Goal: Task Accomplishment & Management: Manage account settings

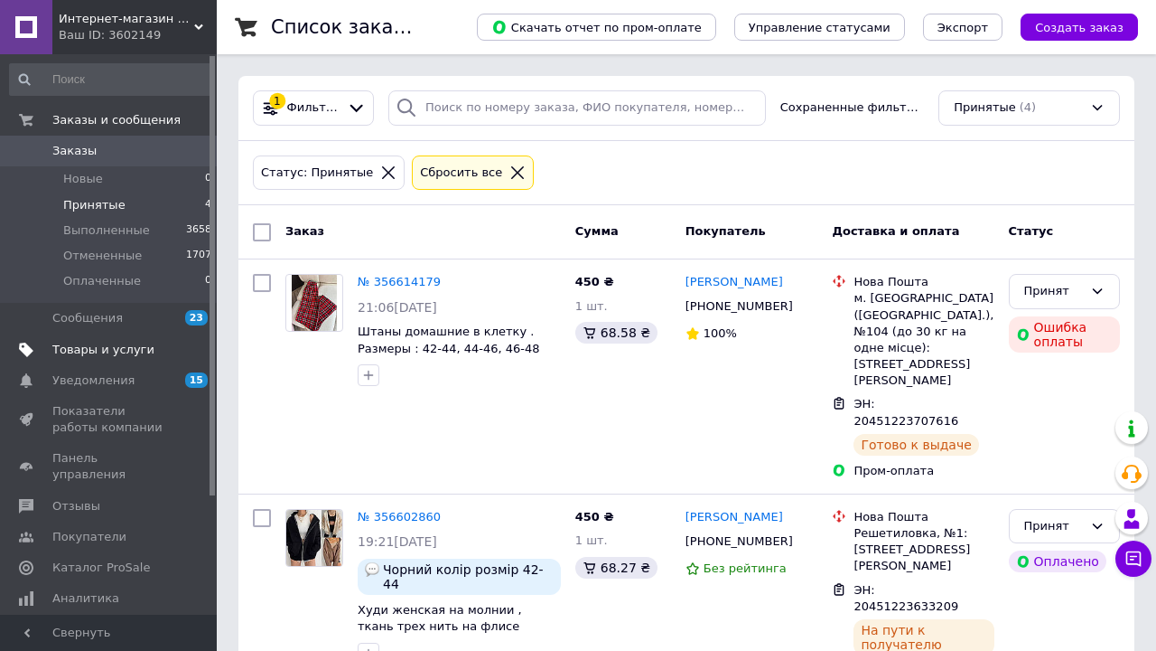
click at [63, 355] on span "Товары и услуги" at bounding box center [103, 350] width 102 height 16
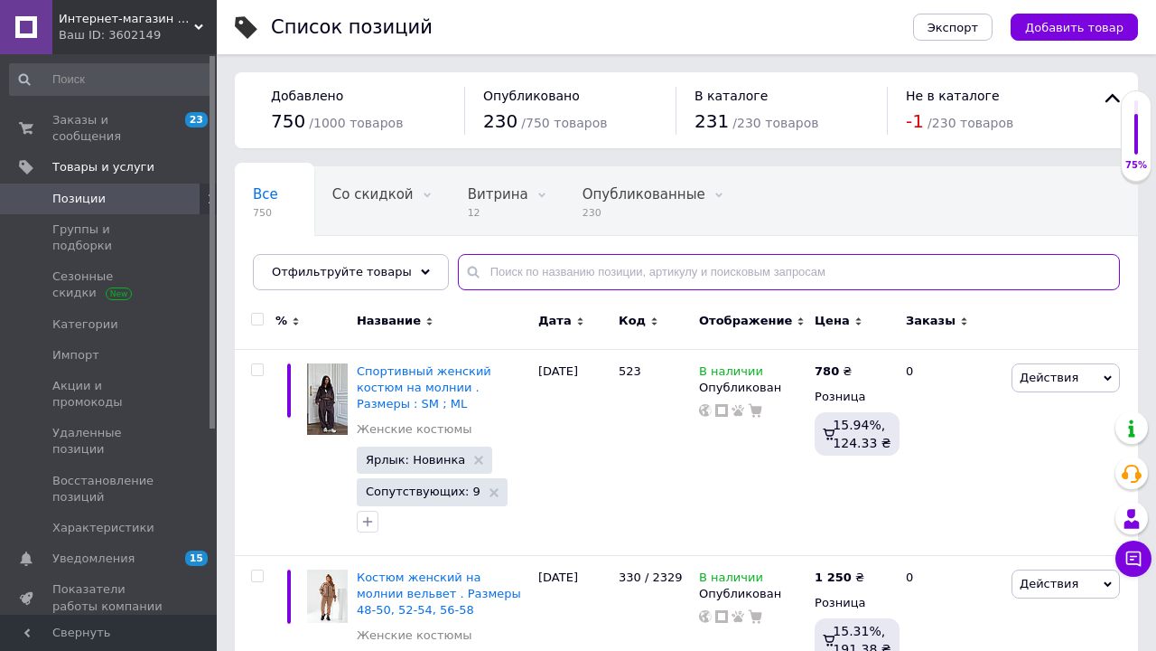
click at [530, 274] on input "text" at bounding box center [789, 272] width 662 height 36
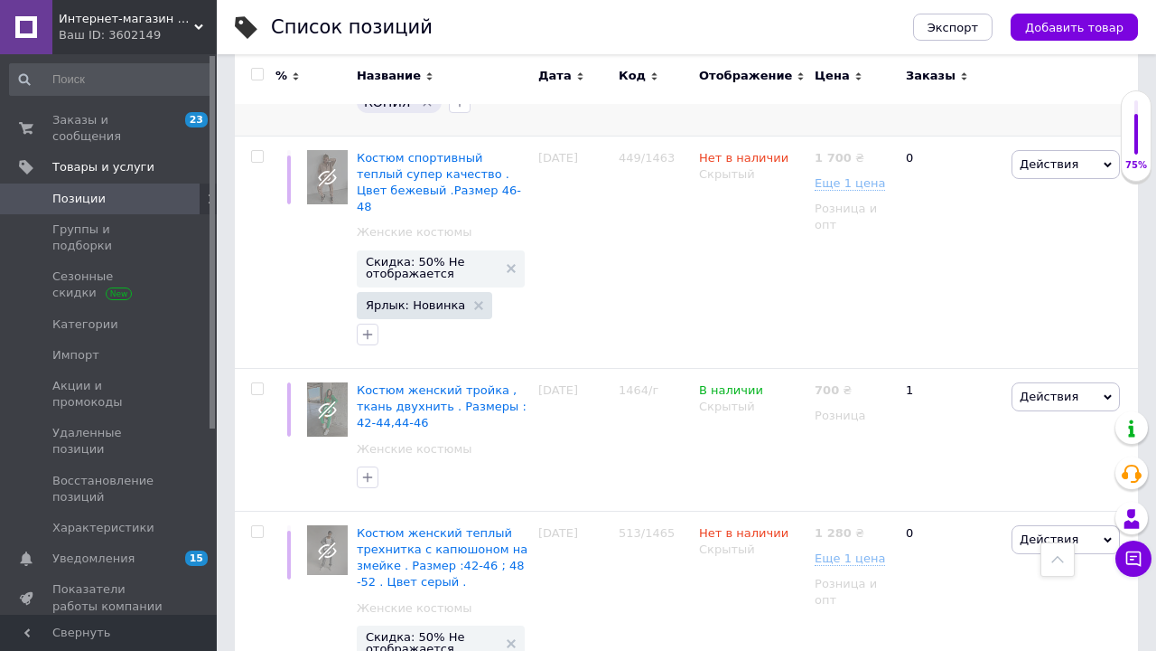
scroll to position [3449, 0]
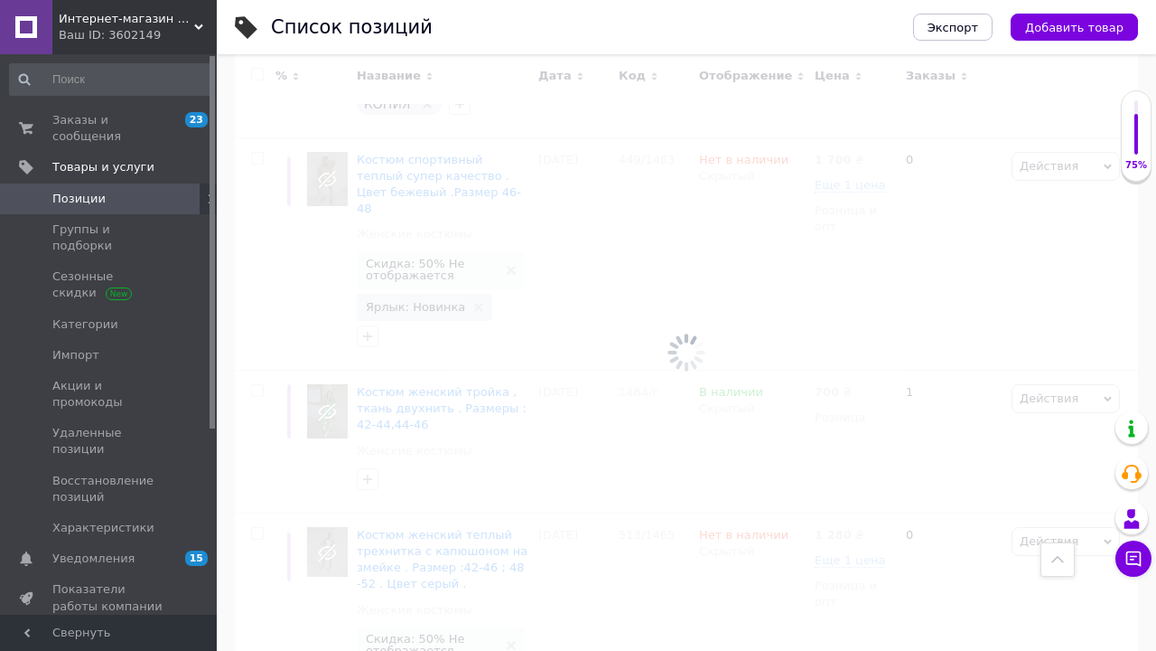
scroll to position [96, 0]
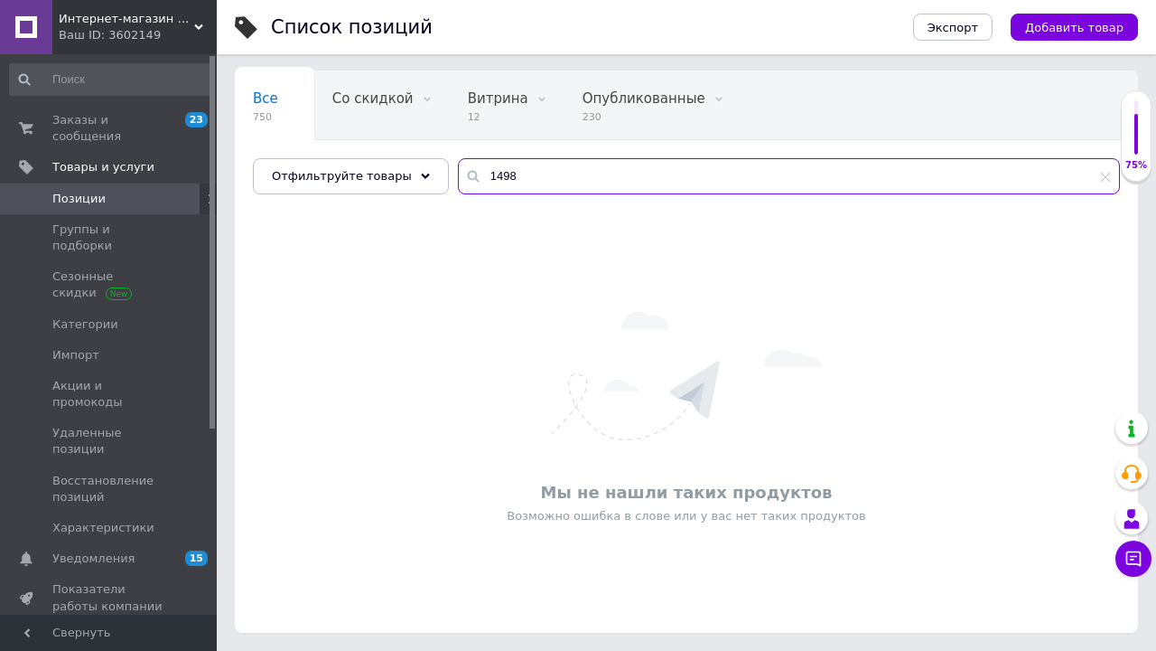
click at [510, 181] on input "1498" at bounding box center [789, 176] width 662 height 36
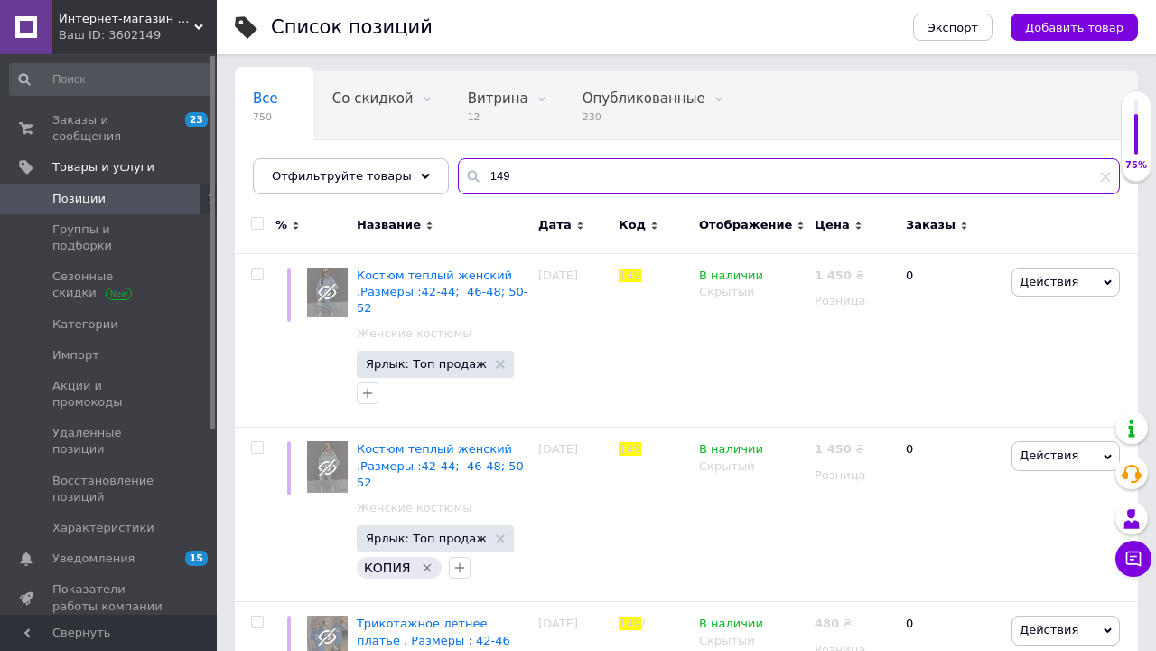
type input "1498"
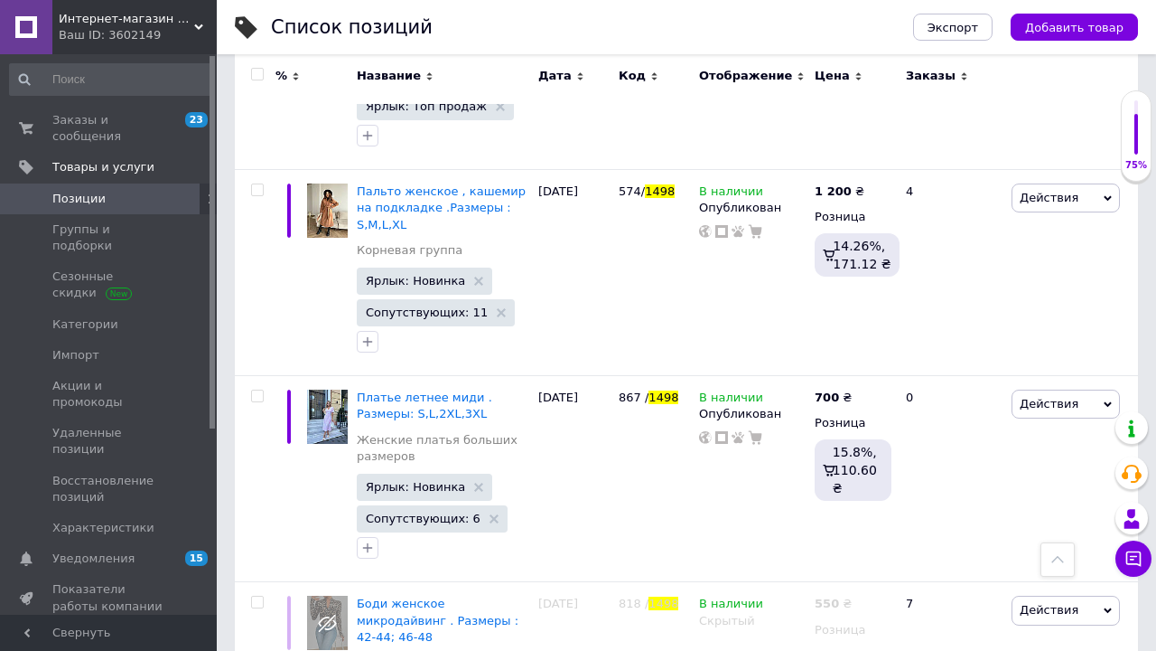
scroll to position [2261, 0]
click at [1056, 398] on span "Действия" at bounding box center [1049, 405] width 59 height 14
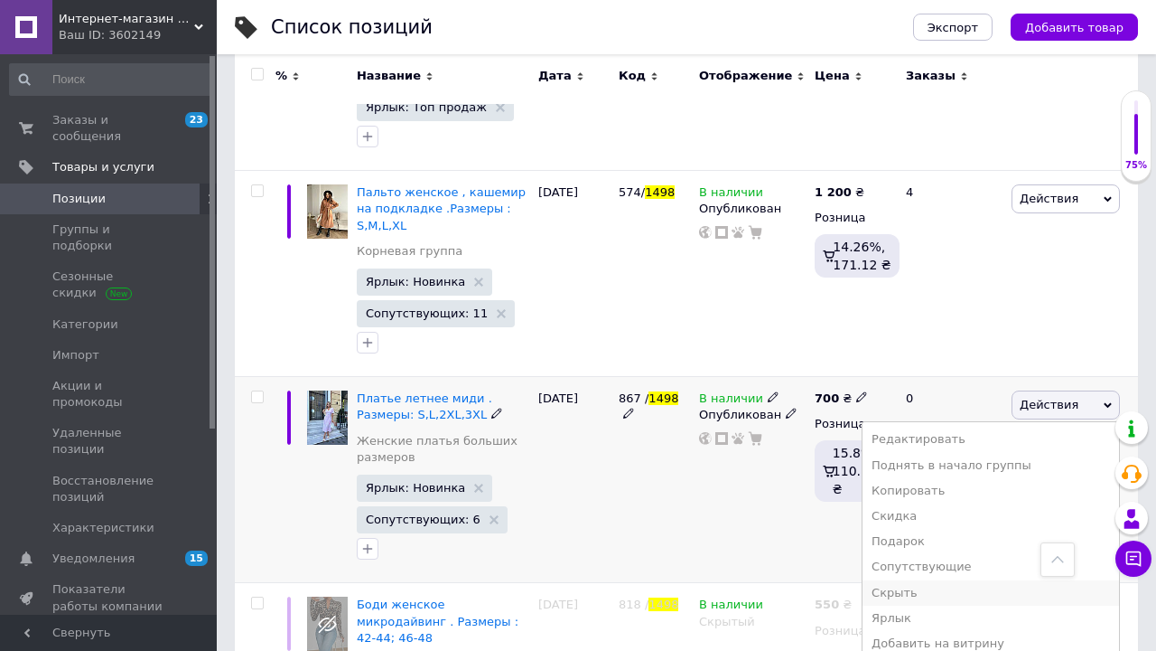
click at [955, 580] on li "Скрыть" at bounding box center [991, 592] width 257 height 25
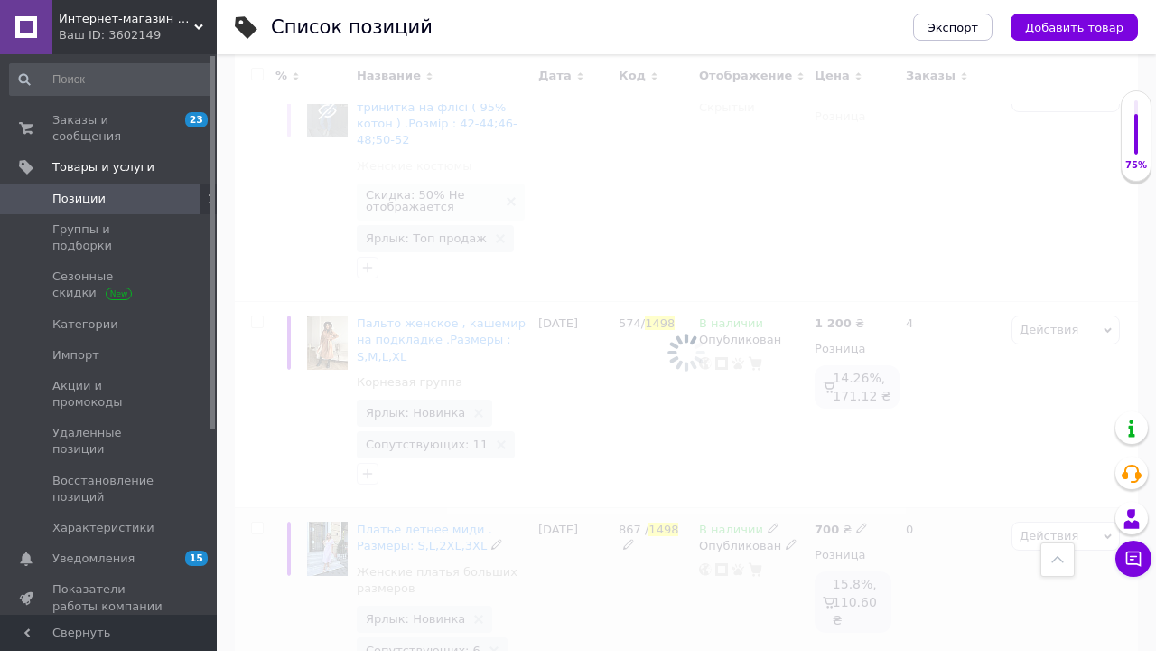
scroll to position [2128, 0]
